Goal: Transaction & Acquisition: Book appointment/travel/reservation

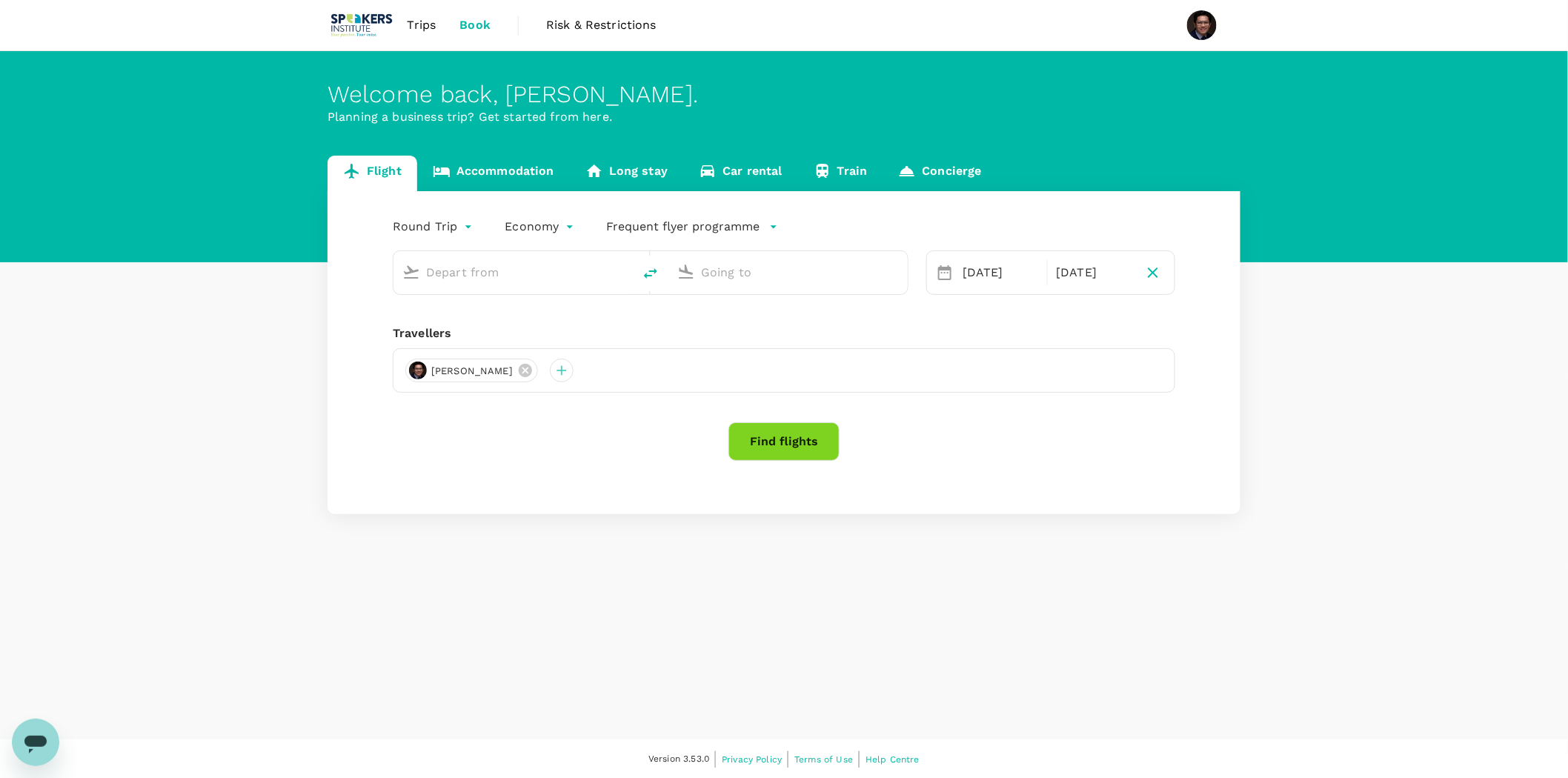
type input "[GEOGRAPHIC_DATA], [GEOGRAPHIC_DATA] (any)"
type input "[GEOGRAPHIC_DATA] (AKL)"
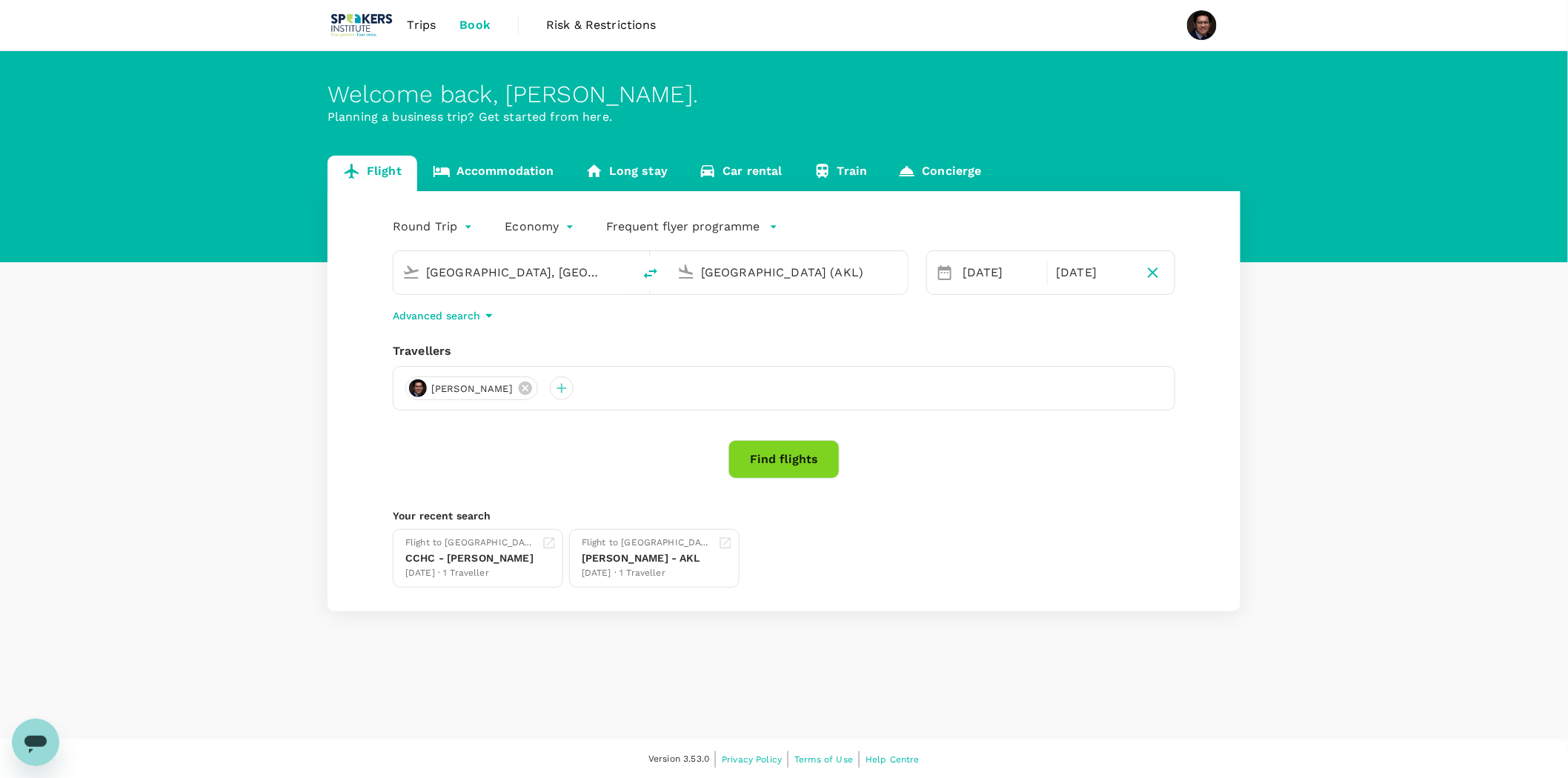
click at [768, 268] on input "[GEOGRAPHIC_DATA] (AKL)" at bounding box center [789, 272] width 176 height 23
click at [902, 115] on p "Planning a business trip? Get started from here." at bounding box center [783, 118] width 913 height 18
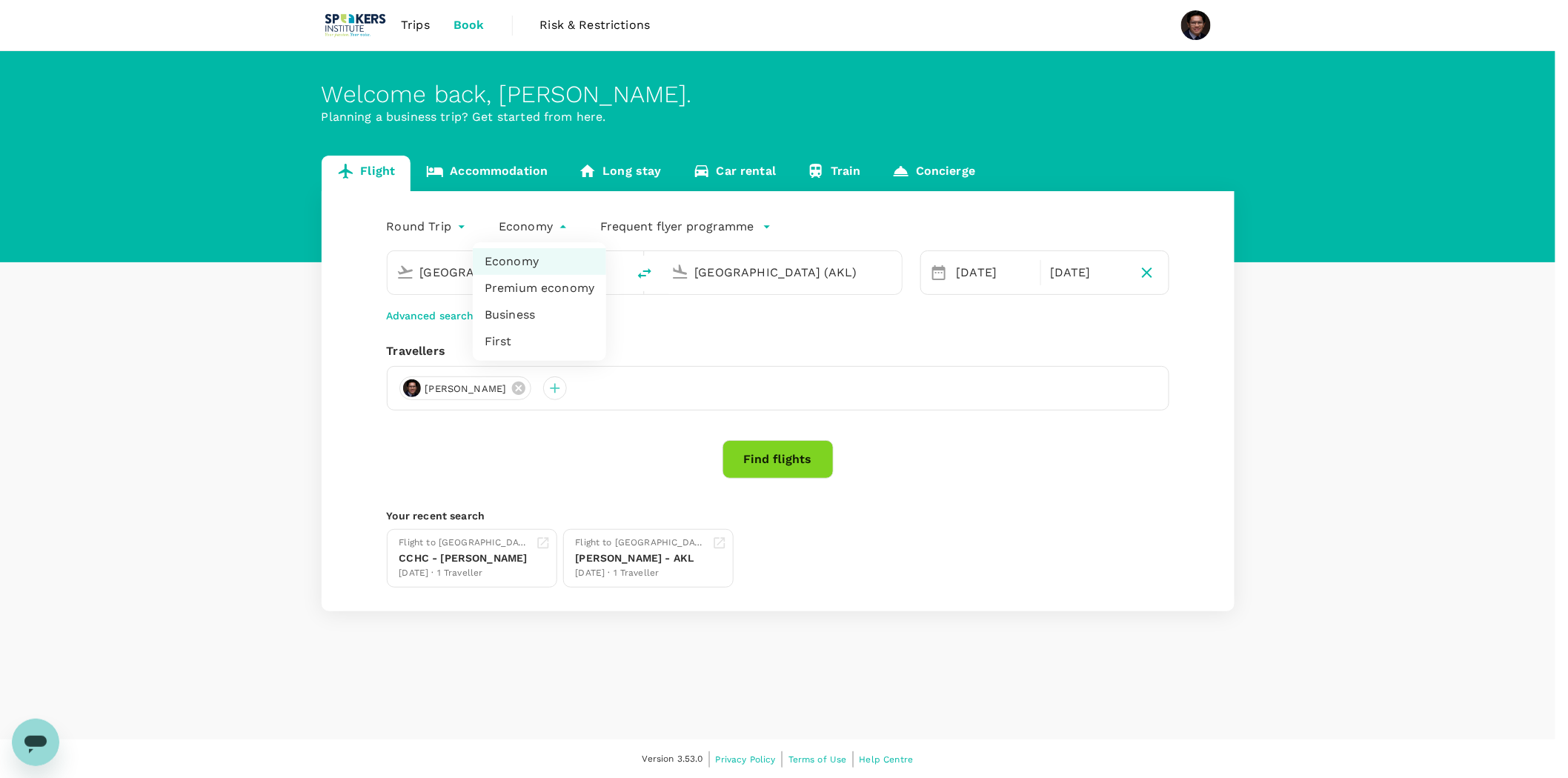
click at [538, 228] on body "Trips Book Risk & Restrictions Welcome back , [PERSON_NAME] . Planning a busine…" at bounding box center [784, 390] width 1568 height 780
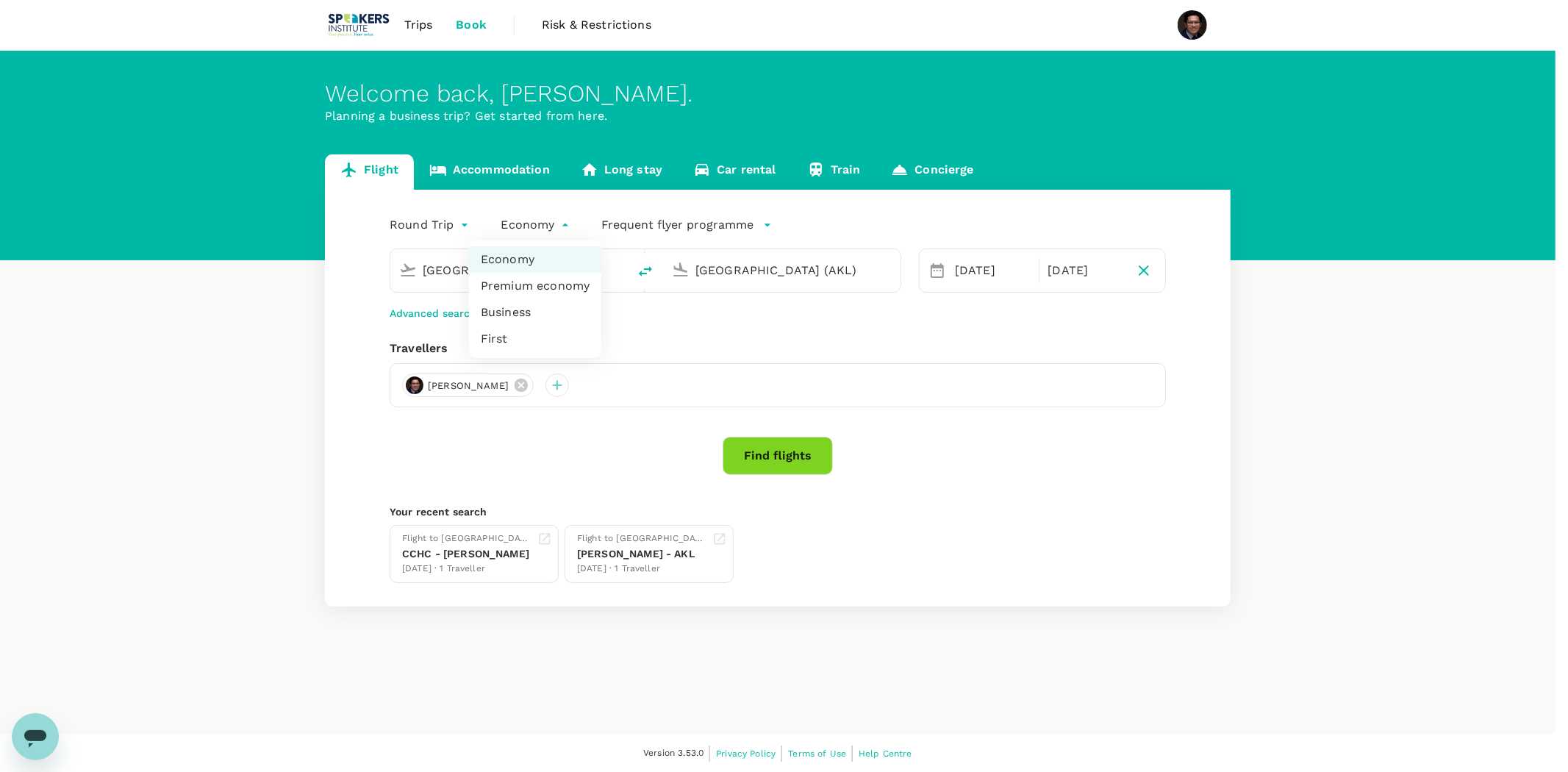
click at [438, 218] on div at bounding box center [784, 386] width 1568 height 772
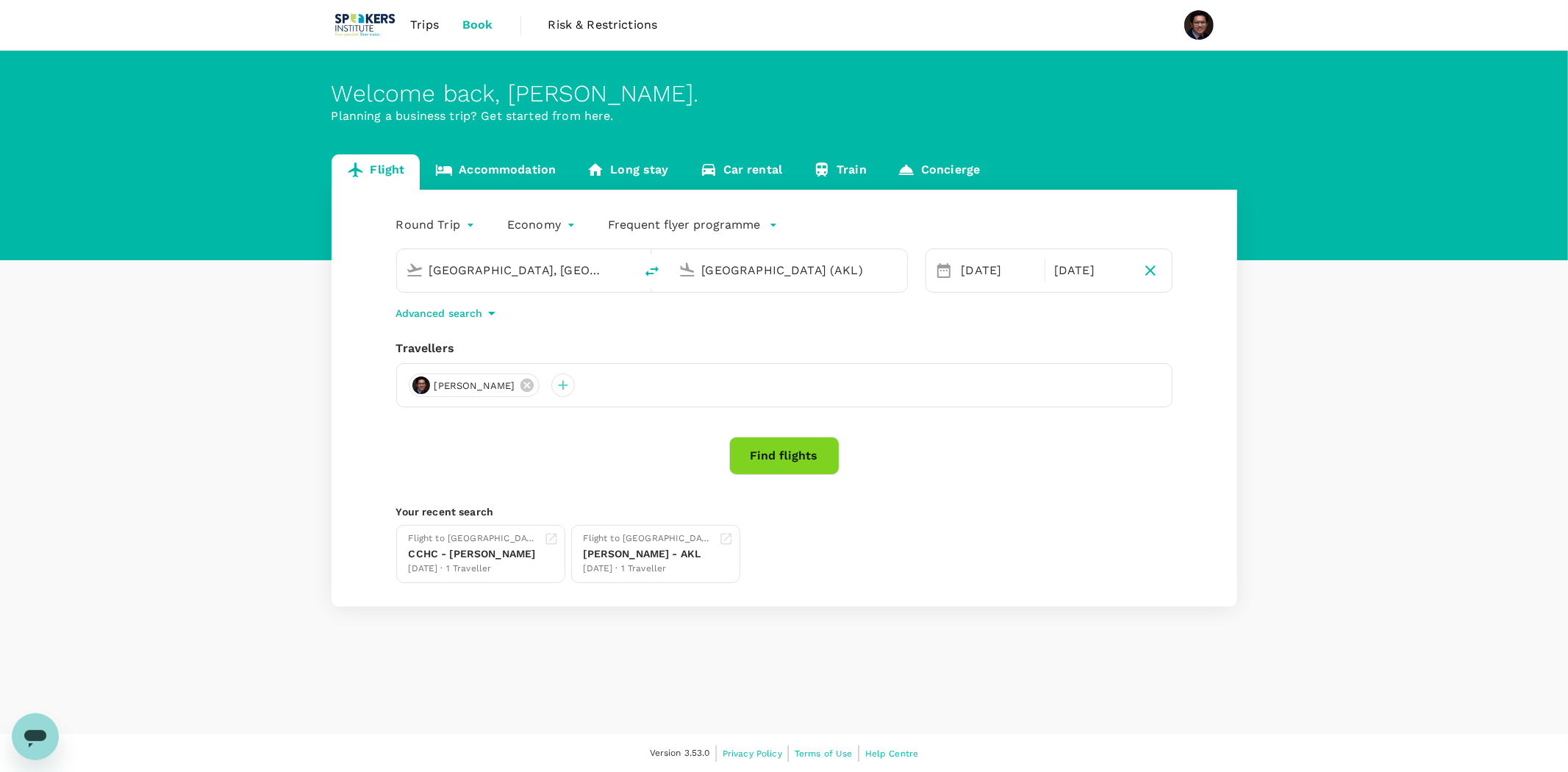
click at [441, 219] on body "Trips Book Risk & Restrictions Welcome back , [PERSON_NAME] . Planning a busine…" at bounding box center [784, 387] width 1568 height 773
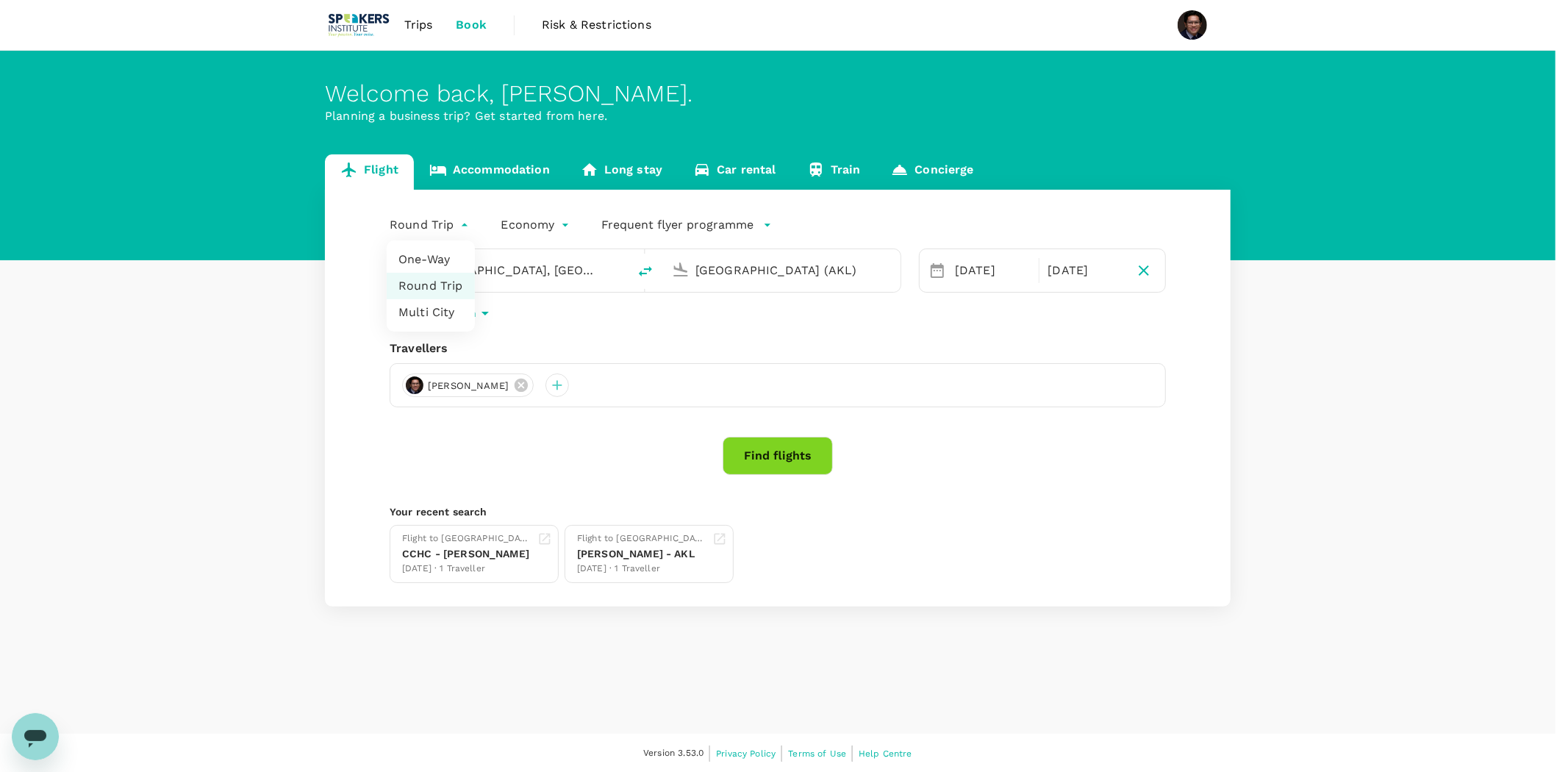
click at [430, 259] on li "One-Way" at bounding box center [431, 259] width 88 height 26
type input "oneway"
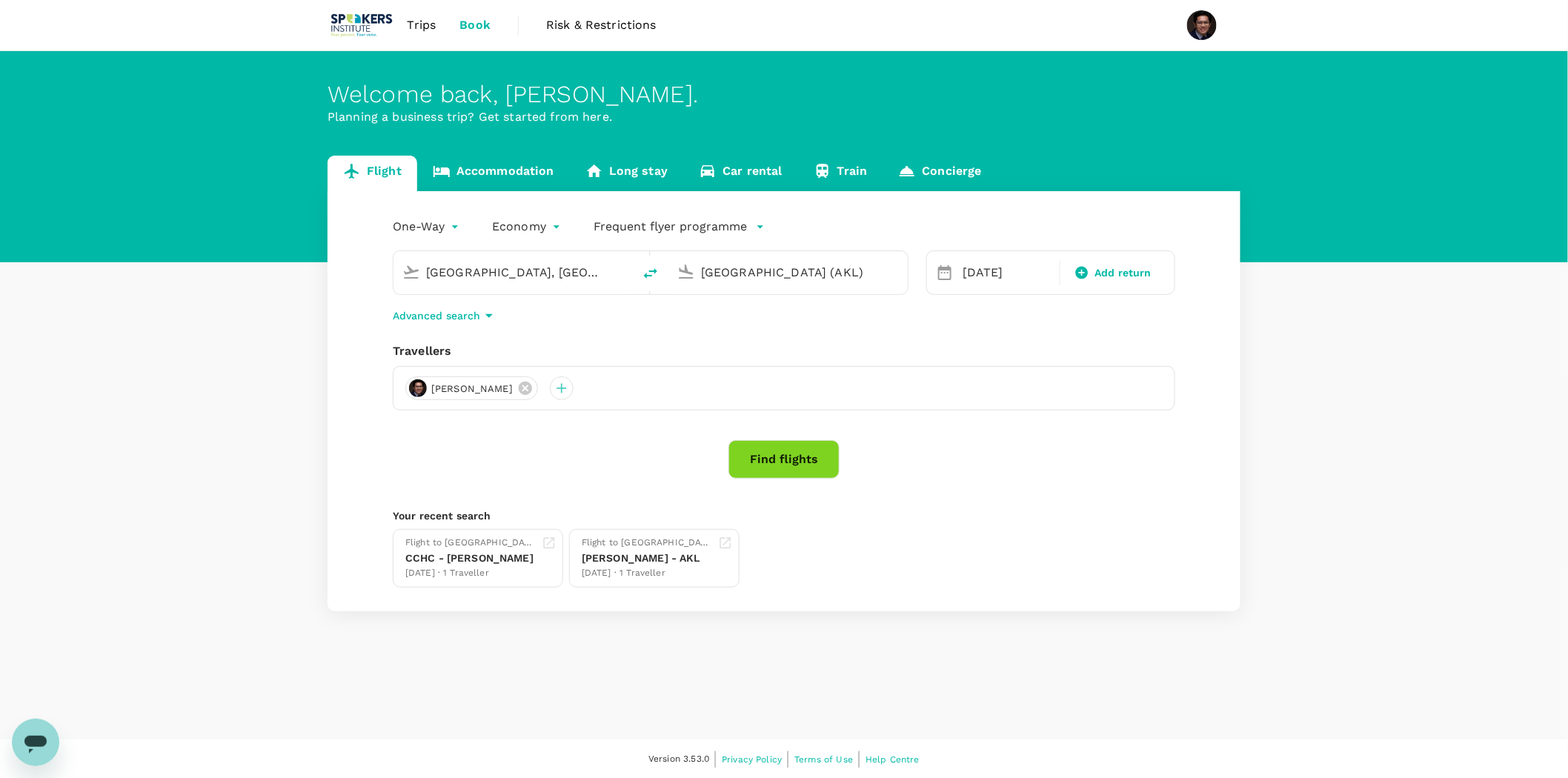
click at [779, 462] on button "Find flights" at bounding box center [783, 459] width 111 height 38
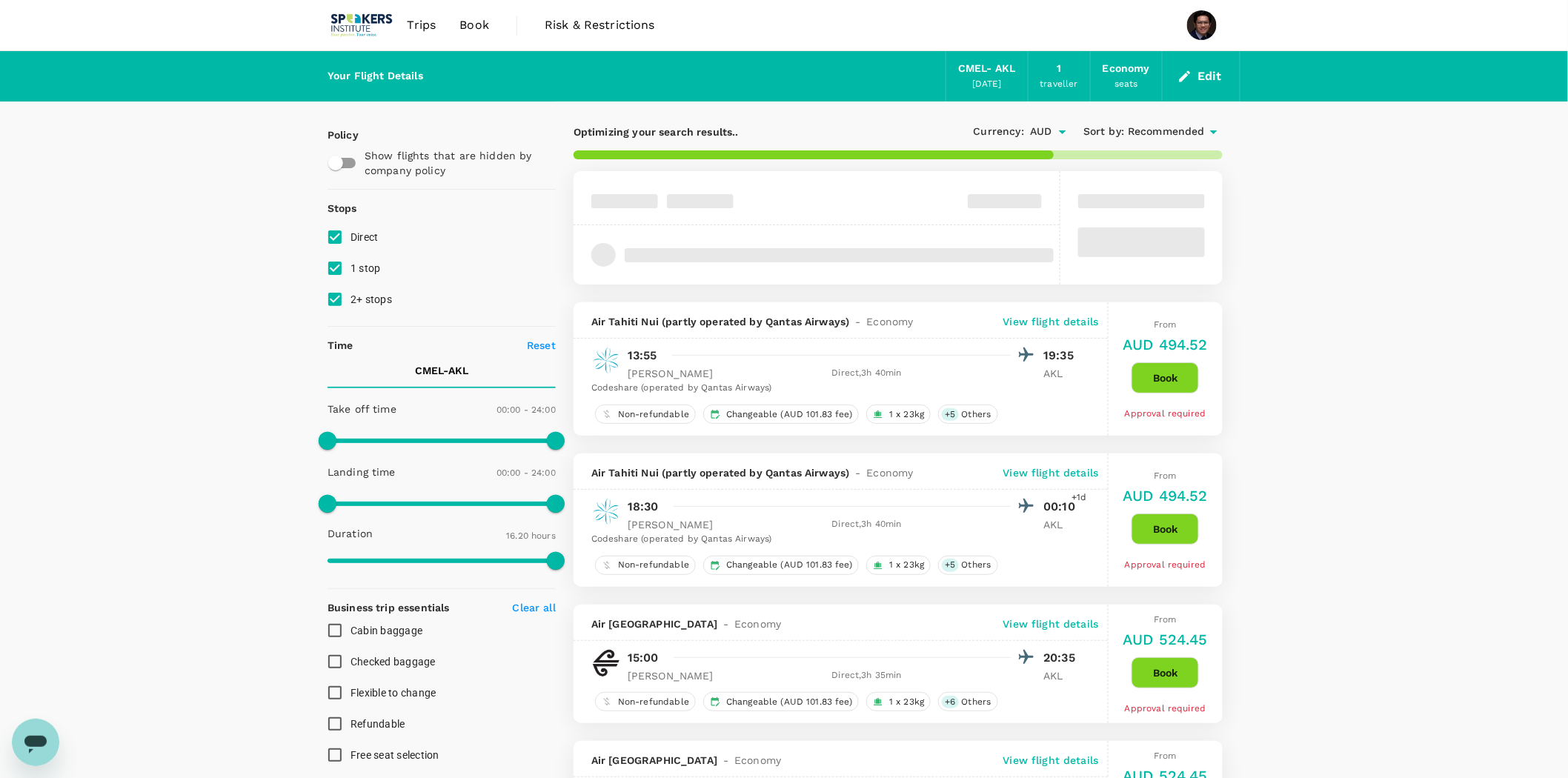
type input "1010"
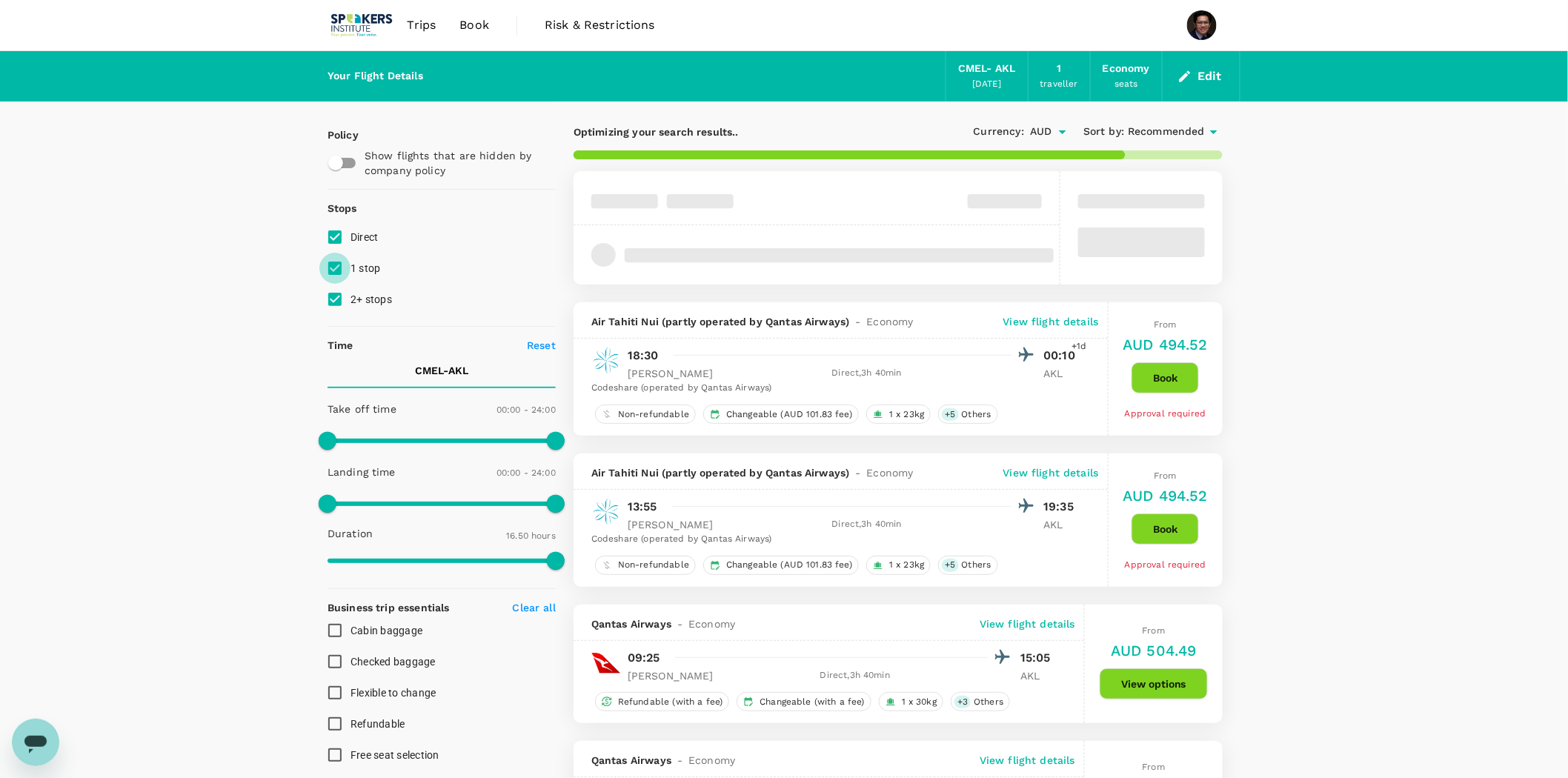
click at [338, 269] on input "1 stop" at bounding box center [335, 268] width 31 height 31
checkbox input "false"
click at [339, 298] on input "2+ stops" at bounding box center [335, 299] width 31 height 31
checkbox input "false"
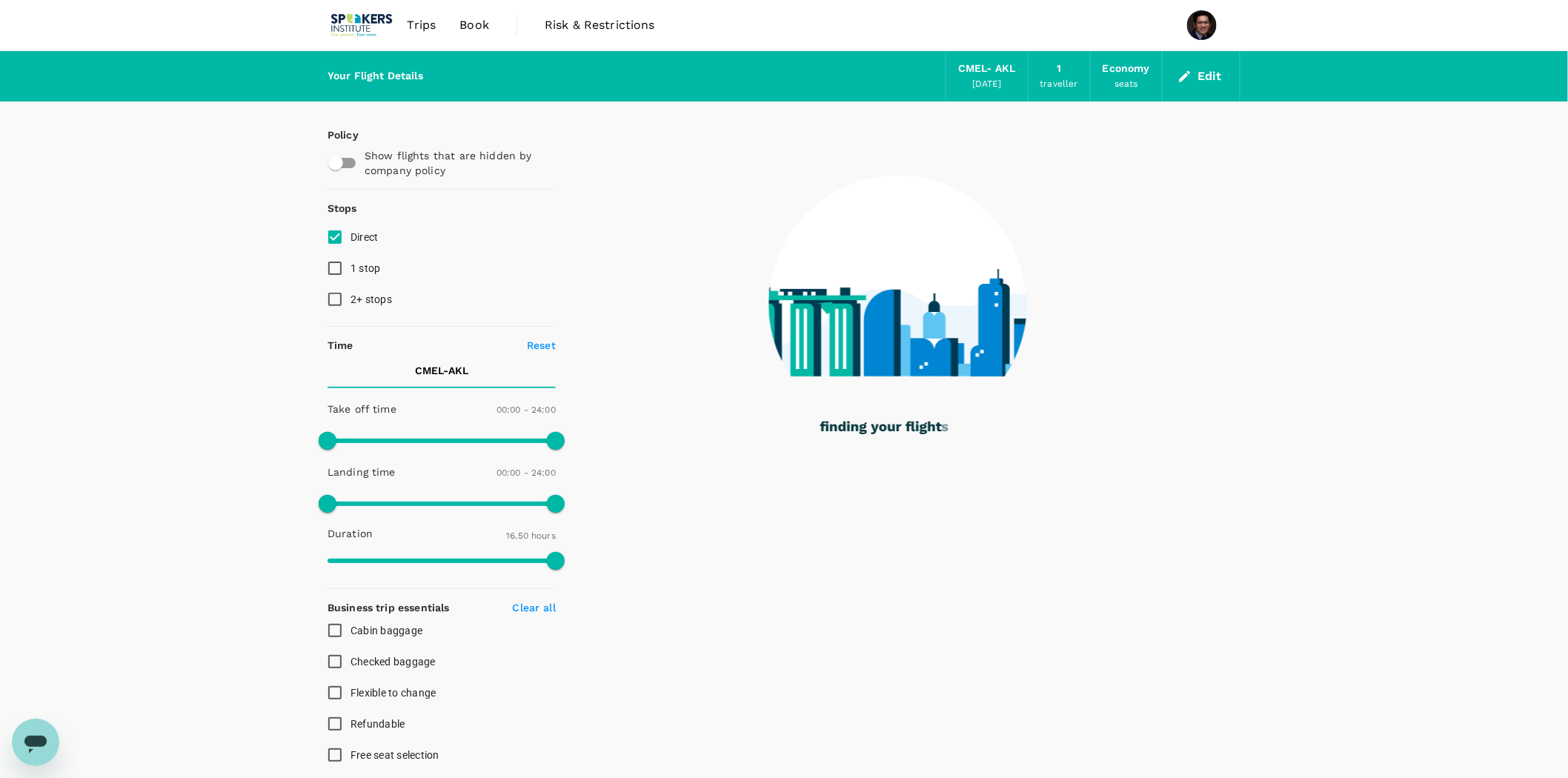
type input "1025"
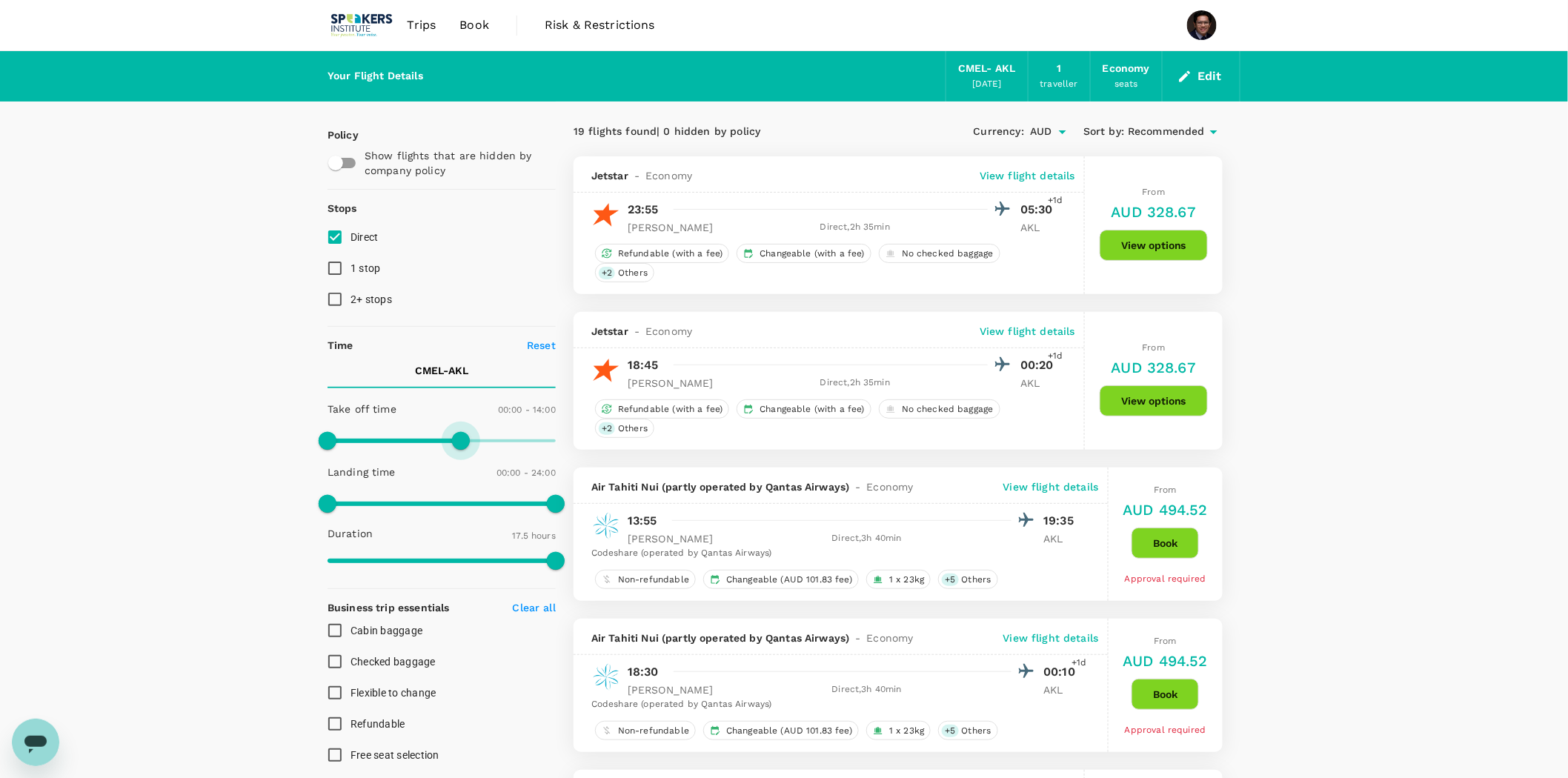
type input "810"
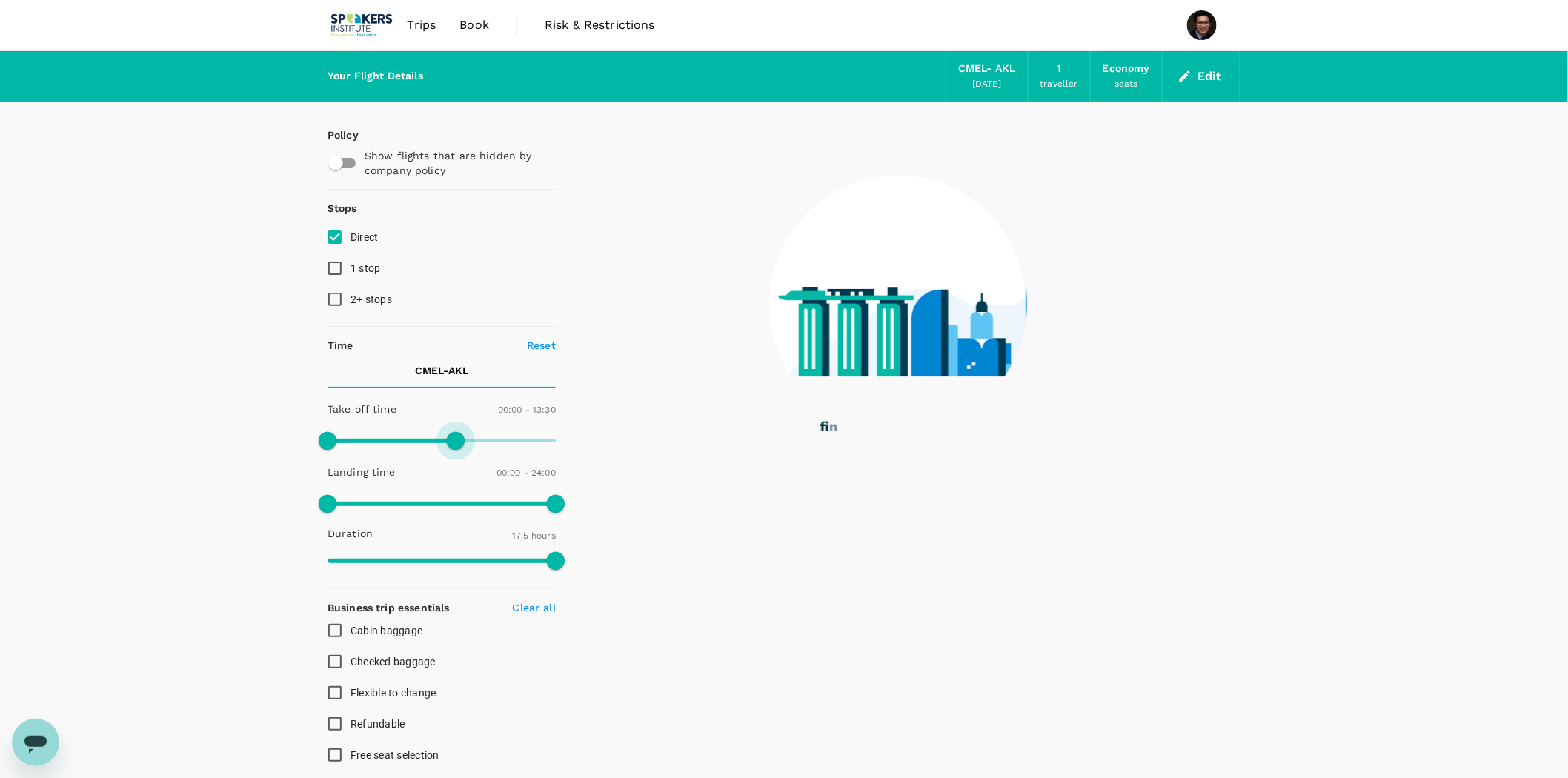
drag, startPoint x: 551, startPoint y: 441, endPoint x: 458, endPoint y: 440, distance: 93.0
click at [458, 440] on span at bounding box center [456, 441] width 18 height 18
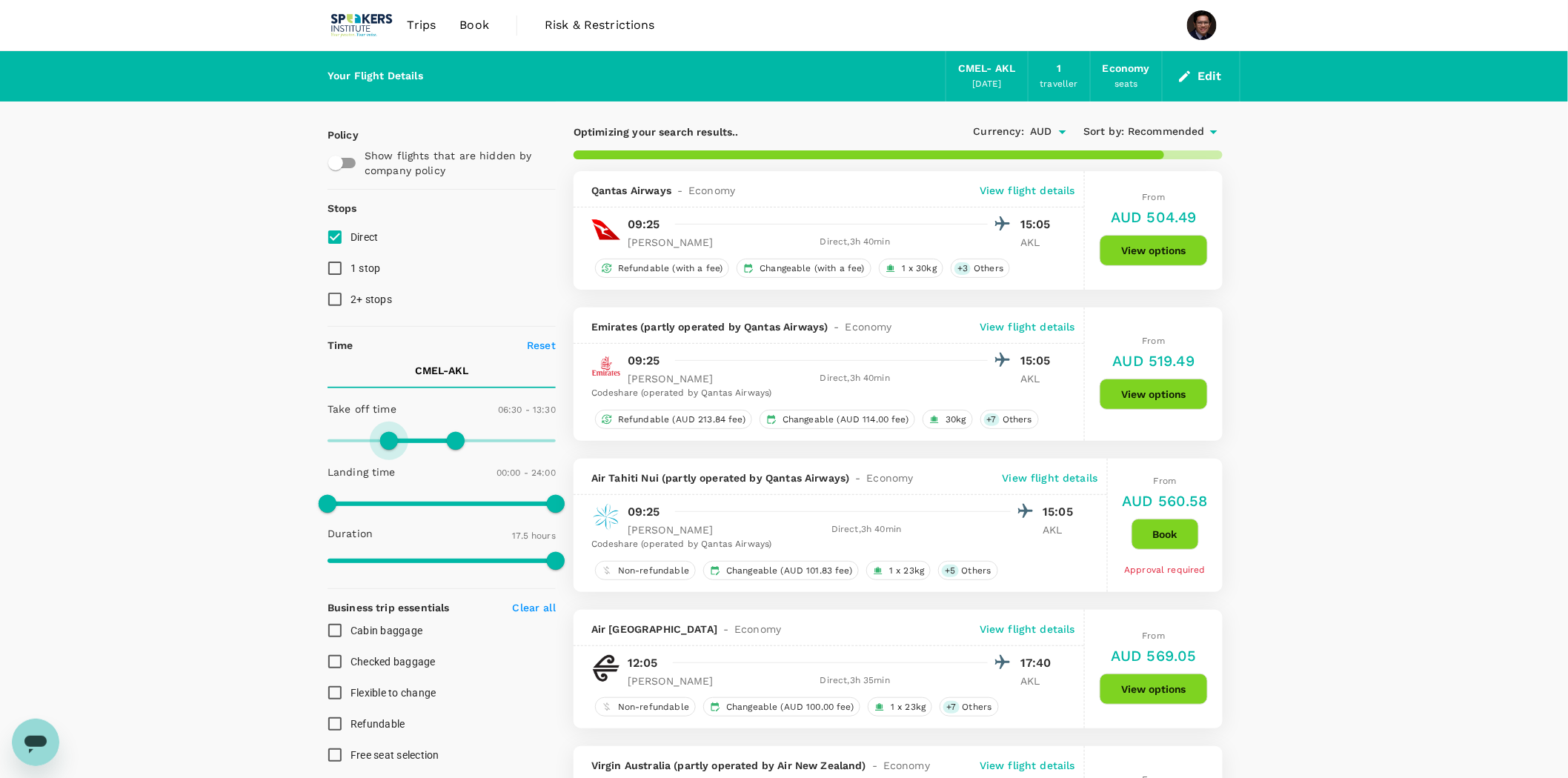
type input "420"
drag, startPoint x: 336, startPoint y: 440, endPoint x: 393, endPoint y: 436, distance: 57.1
click at [393, 436] on span at bounding box center [394, 441] width 18 height 18
